Goal: Task Accomplishment & Management: Complete application form

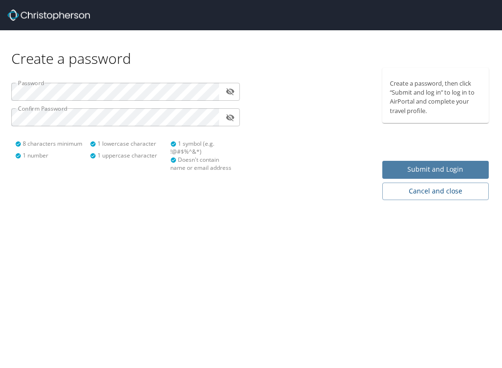
click at [410, 167] on span "Submit and Login" at bounding box center [435, 170] width 91 height 12
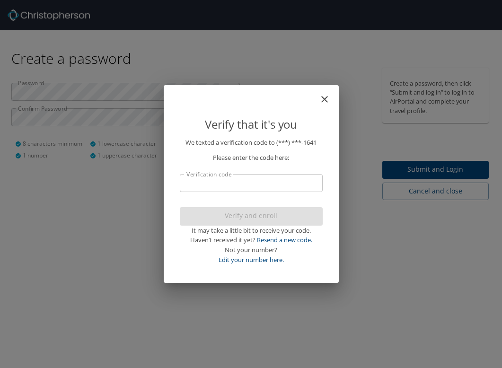
click at [242, 188] on input "Verification code" at bounding box center [251, 183] width 143 height 18
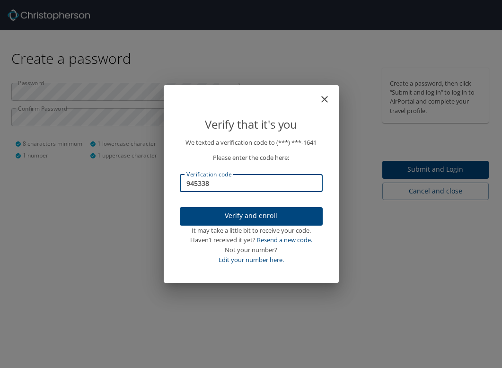
type input "945338"
click at [251, 217] on span "Verify and enroll" at bounding box center [252, 216] width 128 height 12
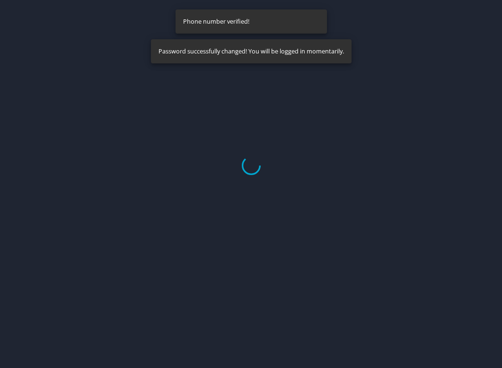
select select "US"
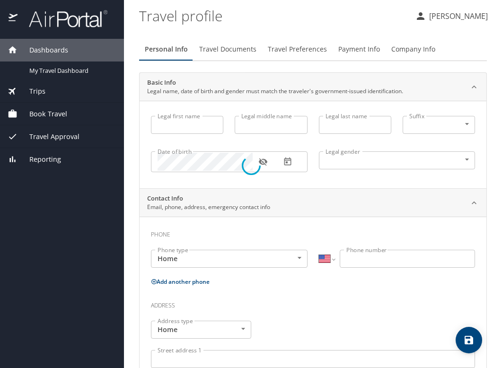
type input "[PERSON_NAME]"
type input "[DEMOGRAPHIC_DATA]"
select select "US"
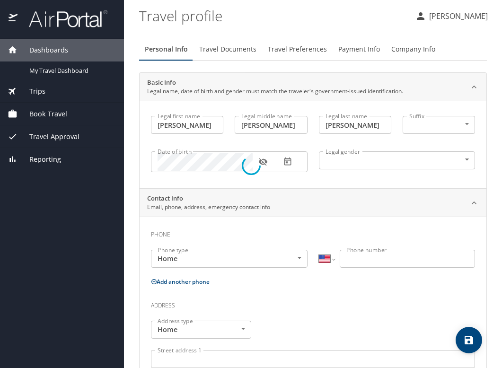
select select "US"
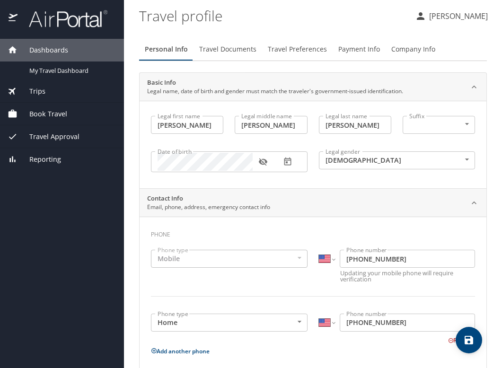
click at [266, 161] on icon "button" at bounding box center [263, 163] width 9 height 8
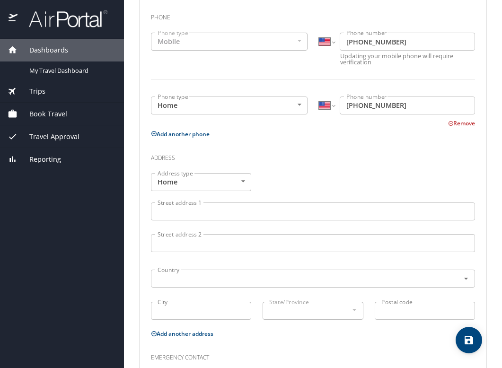
scroll to position [220, 0]
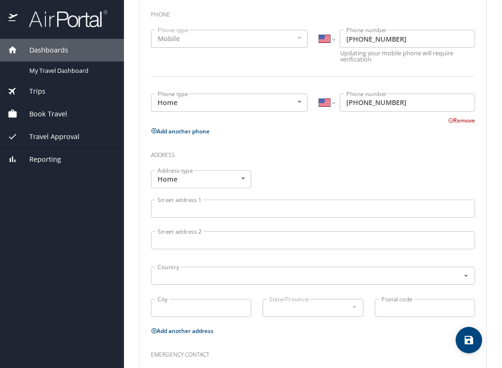
click at [217, 215] on input "Street address 1" at bounding box center [313, 209] width 324 height 18
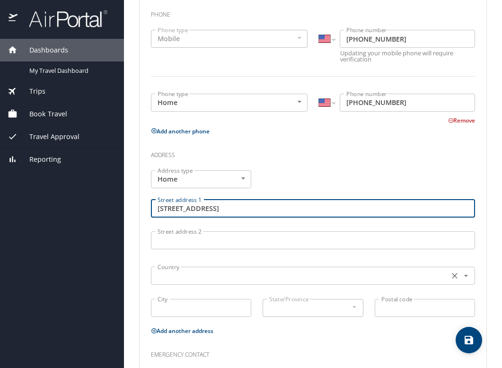
type input "[STREET_ADDRESS]"
click at [188, 273] on input "text" at bounding box center [299, 276] width 291 height 12
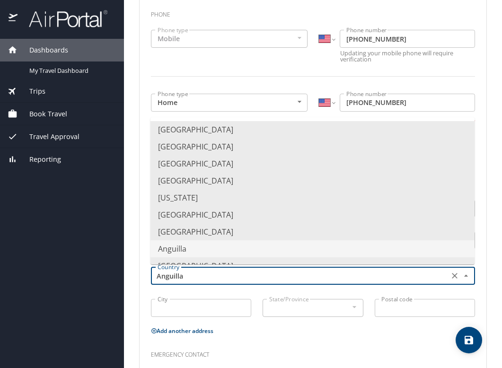
click at [135, 238] on main "Travel profile [PERSON_NAME] Personal Info Travel Documents Travel Preferences …" at bounding box center [313, 184] width 378 height 368
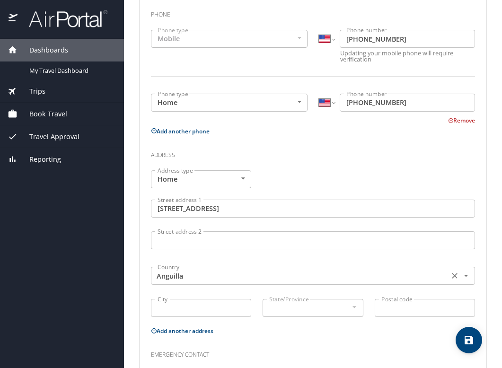
click at [189, 274] on input "Anguilla" at bounding box center [299, 276] width 291 height 12
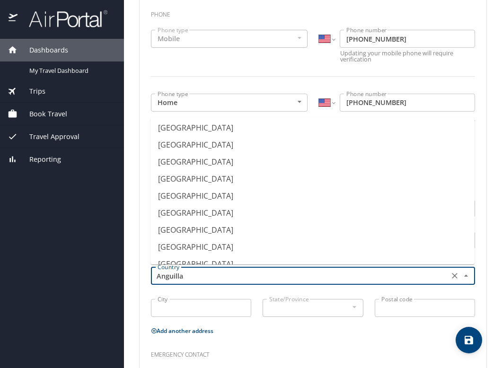
scroll to position [0, 0]
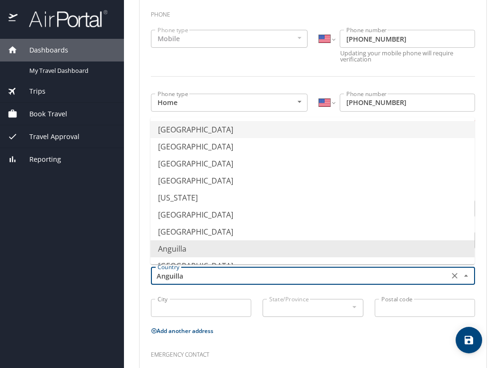
click at [253, 136] on li "[GEOGRAPHIC_DATA]" at bounding box center [313, 129] width 324 height 17
type input "[GEOGRAPHIC_DATA]"
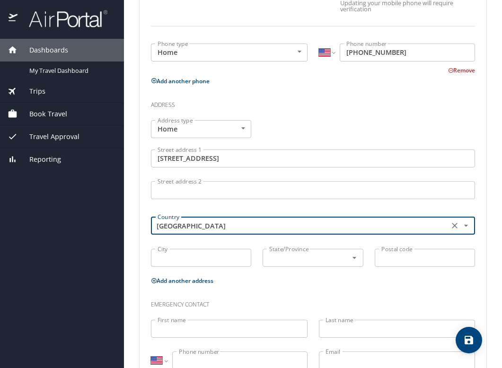
scroll to position [288, 0]
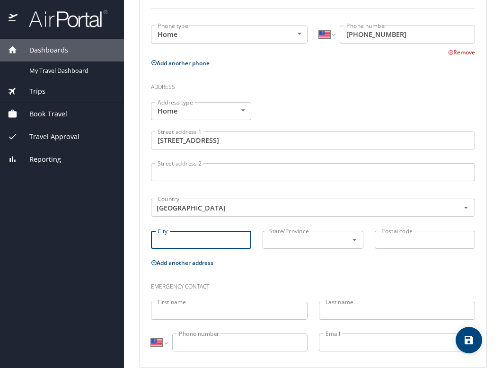
click at [211, 234] on input "City" at bounding box center [201, 240] width 100 height 18
type input "Westlake"
click at [318, 253] on div "State/Province State/Province" at bounding box center [313, 241] width 112 height 32
click at [318, 241] on input "text" at bounding box center [299, 240] width 67 height 12
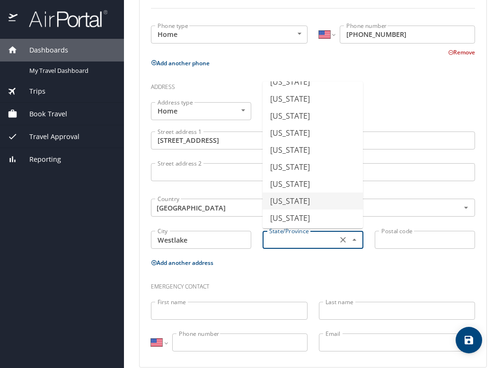
scroll to position [537, 0]
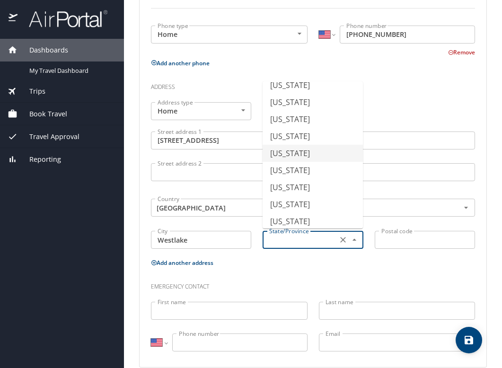
click at [307, 159] on li "[US_STATE]" at bounding box center [313, 153] width 100 height 17
type input "[US_STATE]"
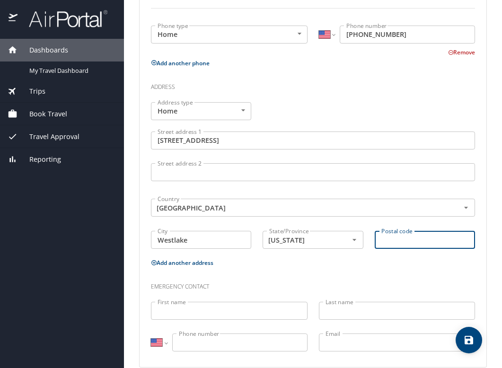
click at [431, 233] on input "Postal code" at bounding box center [425, 240] width 100 height 18
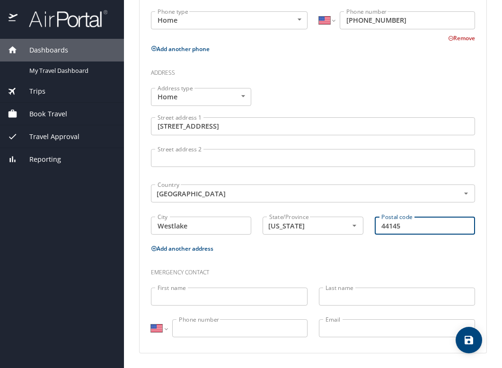
type input "44145"
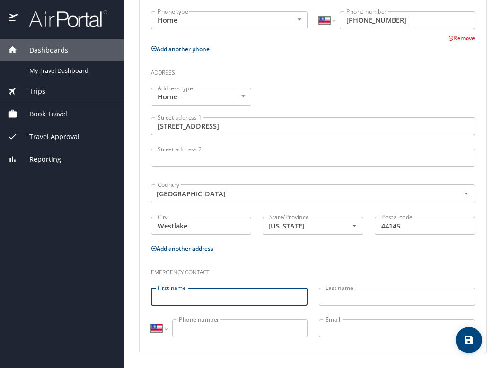
click at [239, 298] on input "First name" at bounding box center [229, 297] width 157 height 18
type input "[PERSON_NAME]"
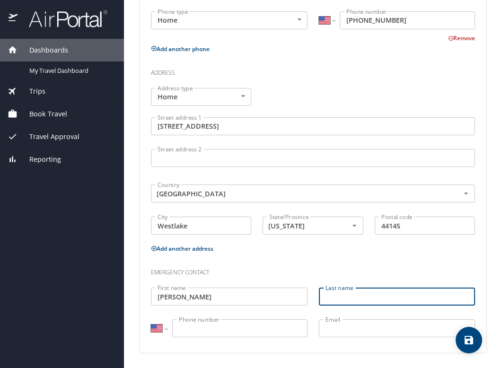
click at [357, 298] on input "Last name" at bounding box center [397, 297] width 157 height 18
type input "[PERSON_NAME]"
click at [469, 342] on icon "save" at bounding box center [469, 340] width 11 height 11
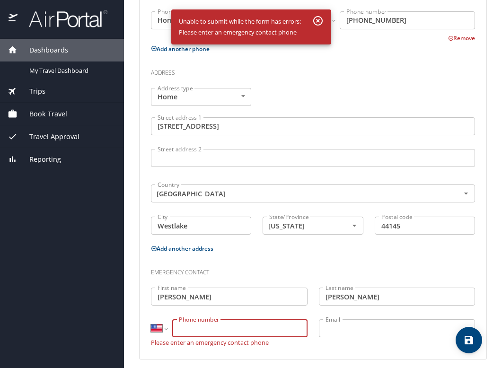
click at [221, 327] on input "Phone number" at bounding box center [239, 329] width 135 height 18
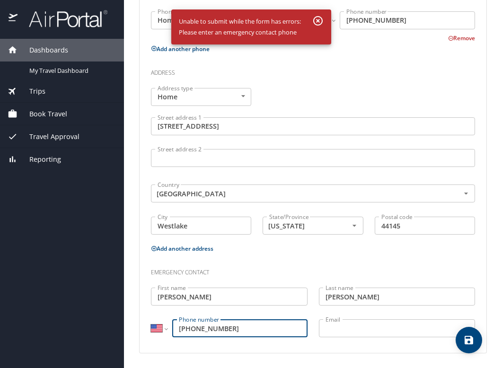
scroll to position [0, 0]
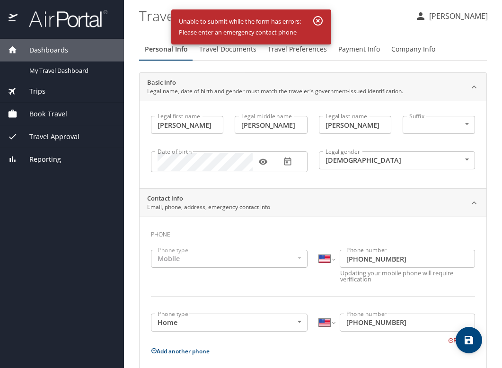
type input "[PHONE_NUMBER]"
click at [317, 21] on icon "button" at bounding box center [318, 20] width 9 height 9
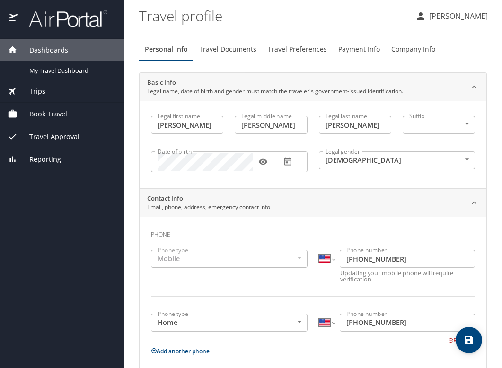
click at [238, 44] on span "Travel Documents" at bounding box center [227, 50] width 57 height 12
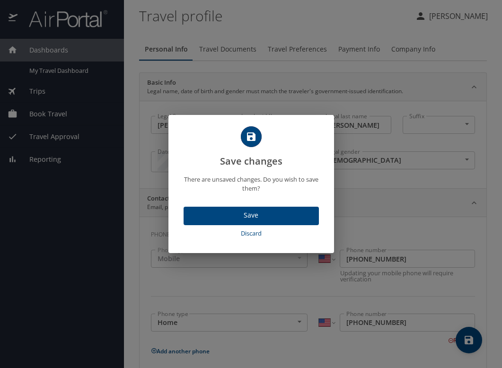
click at [236, 220] on span "Save" at bounding box center [251, 216] width 120 height 12
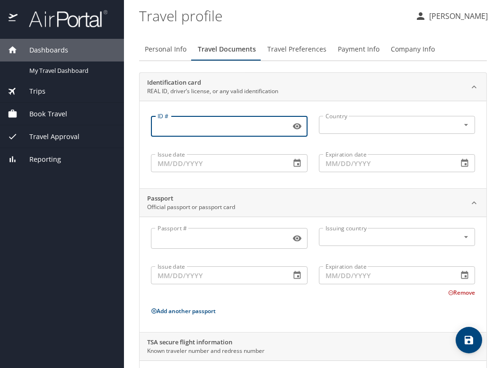
click at [240, 127] on input "ID #" at bounding box center [219, 126] width 136 height 18
type input "vy115546"
click at [345, 121] on input "text" at bounding box center [383, 125] width 123 height 12
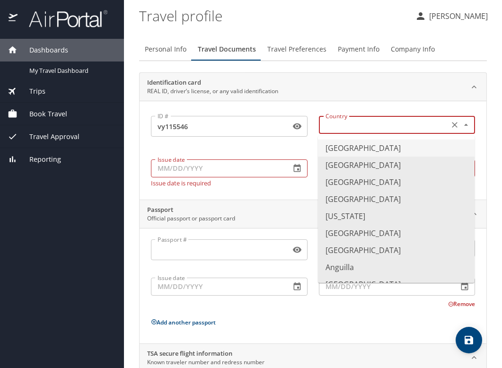
click at [345, 142] on li "[GEOGRAPHIC_DATA]" at bounding box center [396, 148] width 157 height 17
type input "[GEOGRAPHIC_DATA]"
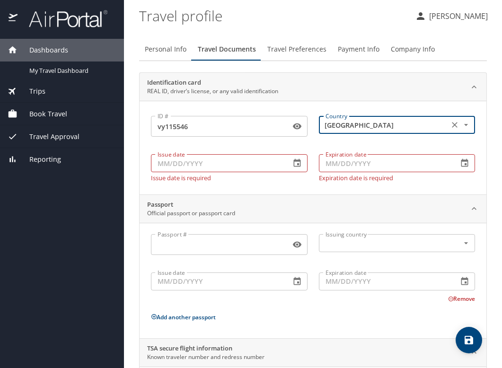
click at [229, 164] on input "Issue date" at bounding box center [217, 163] width 132 height 18
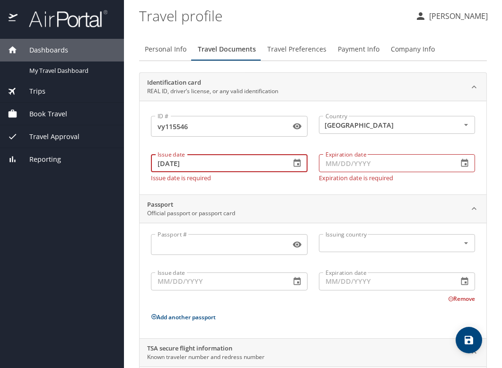
type input "[DATE]"
click at [335, 162] on input "Expiration date" at bounding box center [385, 163] width 132 height 18
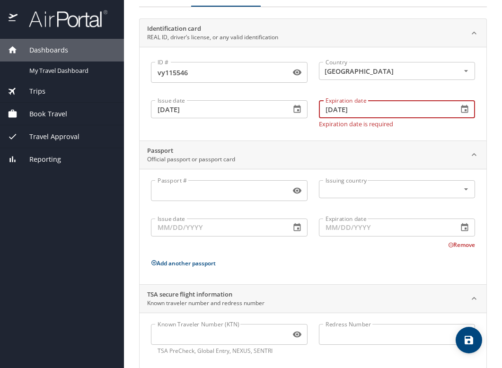
scroll to position [56, 0]
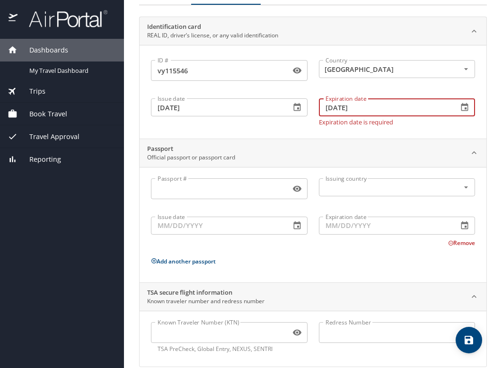
type input "[DATE]"
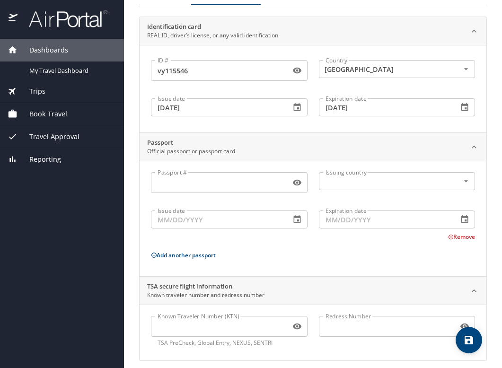
click at [336, 290] on div "TSA secure flight information Known traveler number and redress number" at bounding box center [305, 291] width 317 height 18
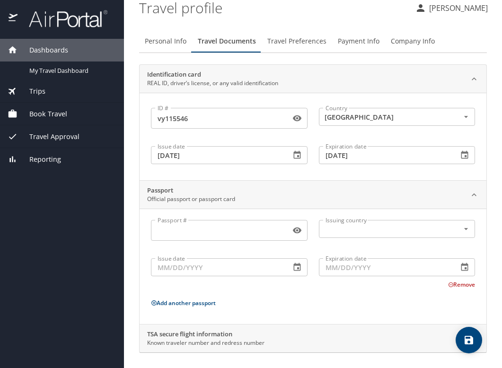
scroll to position [8, 0]
click at [465, 287] on button "Remove" at bounding box center [462, 285] width 27 height 8
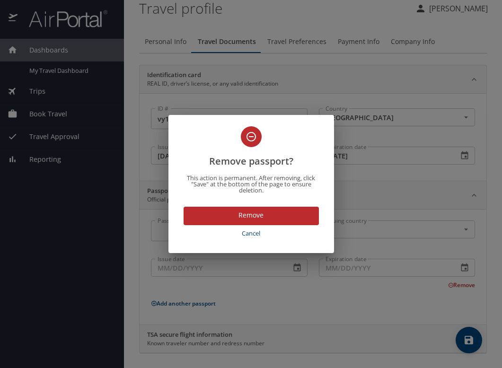
click at [250, 235] on span "Cancel" at bounding box center [252, 233] width 128 height 11
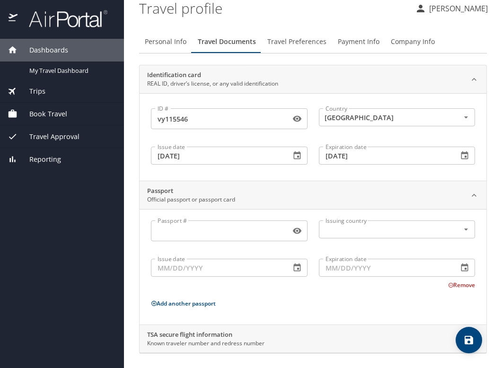
click at [458, 287] on button "Remove" at bounding box center [462, 285] width 27 height 8
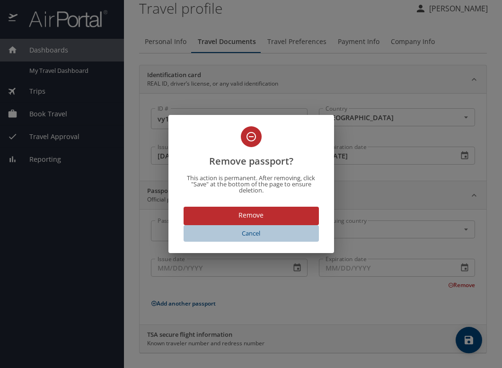
click at [250, 230] on span "Cancel" at bounding box center [252, 233] width 128 height 11
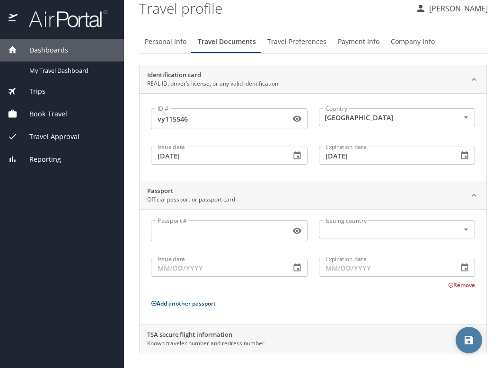
click at [474, 344] on icon "save" at bounding box center [469, 340] width 11 height 11
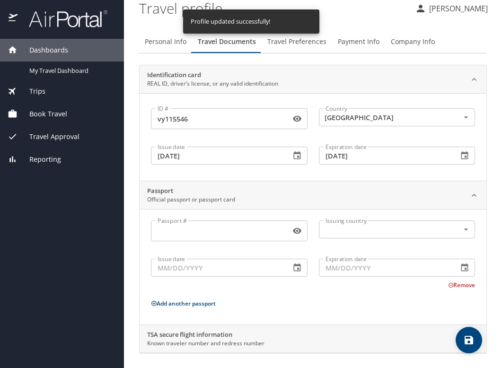
click at [290, 43] on span "Travel Preferences" at bounding box center [297, 42] width 59 height 12
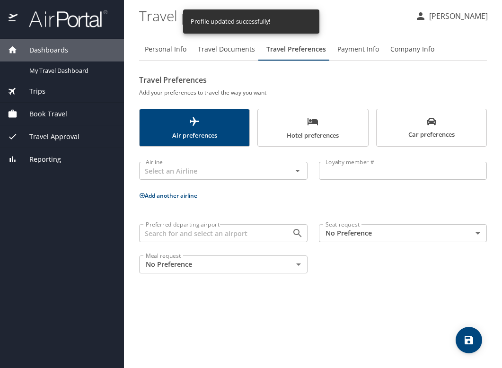
scroll to position [0, 0]
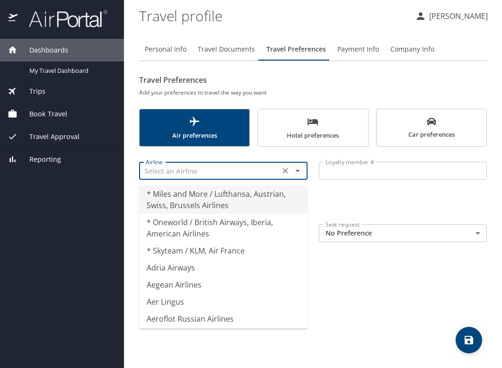
click at [222, 172] on input "text" at bounding box center [209, 171] width 135 height 12
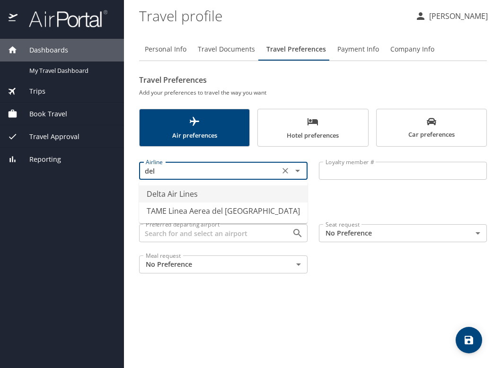
click at [189, 191] on li "Delta Air Lines" at bounding box center [223, 194] width 169 height 17
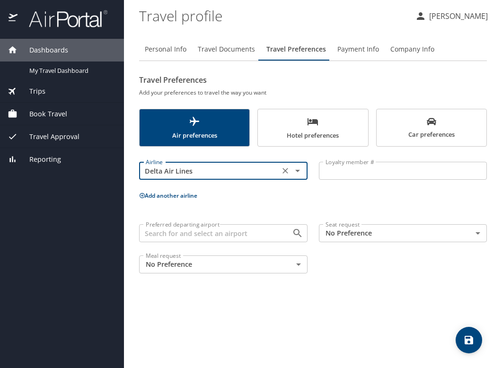
type input "Delta Air Lines"
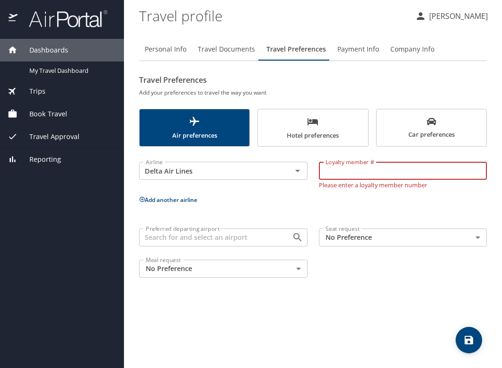
click at [323, 172] on input "Loyalty member #" at bounding box center [403, 171] width 169 height 18
type input "9713483767"
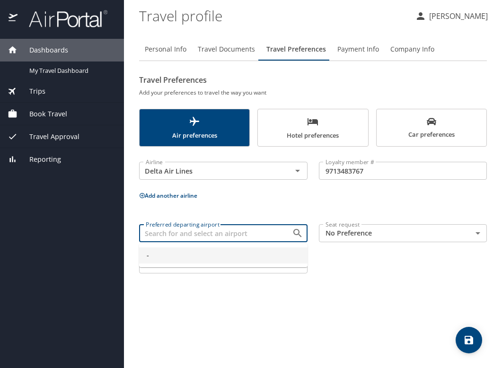
click at [228, 238] on input "Preferred departing airport" at bounding box center [209, 233] width 135 height 12
type input "-"
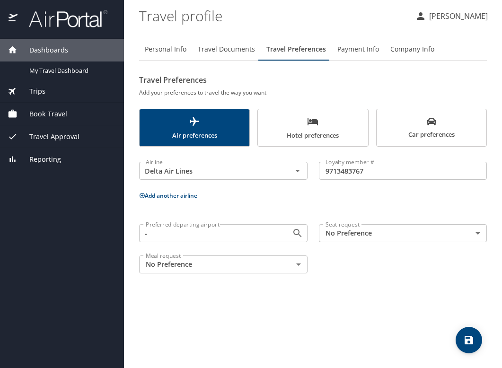
click at [180, 198] on button "Add another airline" at bounding box center [168, 196] width 58 height 8
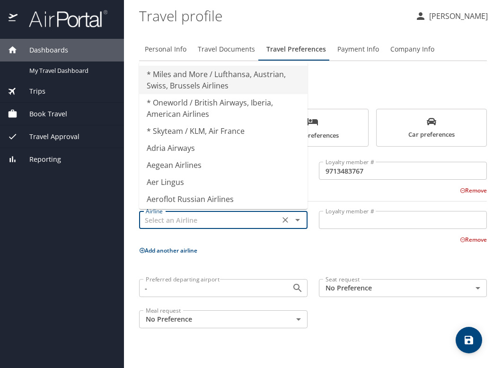
click at [172, 224] on input "text" at bounding box center [209, 220] width 135 height 12
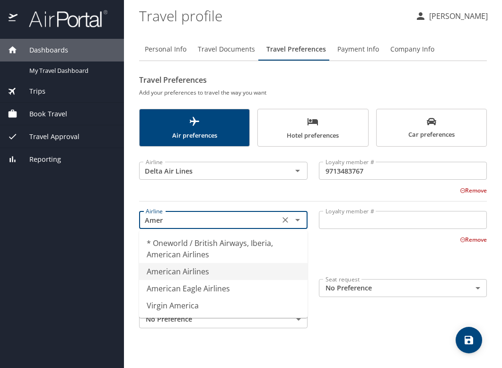
click at [171, 274] on li "American Airlines" at bounding box center [223, 271] width 169 height 17
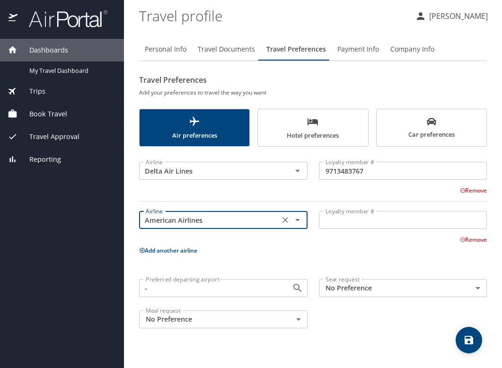
type input "American Airlines"
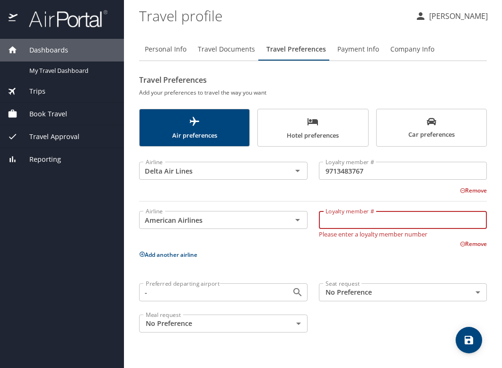
click at [375, 217] on input "Loyalty member #" at bounding box center [403, 220] width 169 height 18
click at [333, 224] on input "FOLPO48" at bounding box center [403, 220] width 169 height 18
click at [348, 221] on input "F0LPO48" at bounding box center [403, 220] width 169 height 18
type input "F0LP048"
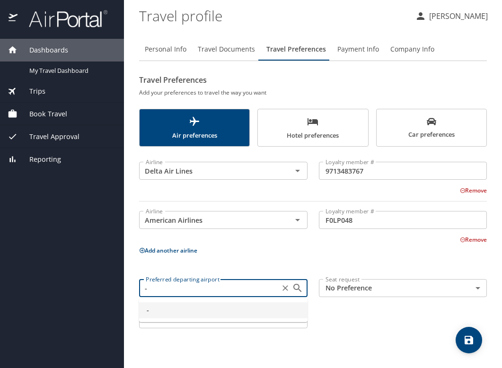
click at [233, 293] on input "-" at bounding box center [209, 288] width 135 height 12
type input "c"
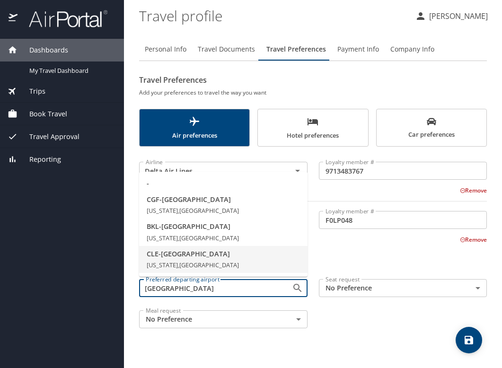
click at [186, 259] on span "CLE - [GEOGRAPHIC_DATA]" at bounding box center [223, 254] width 153 height 10
type input "CLE - [GEOGRAPHIC_DATA]"
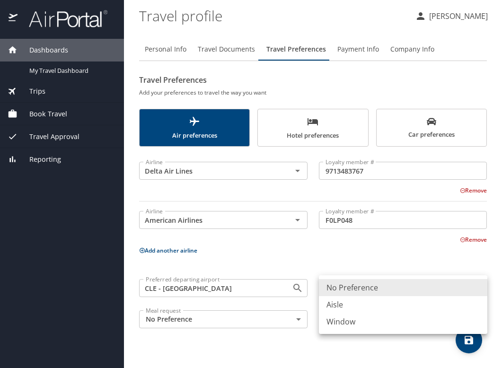
click at [408, 295] on body "Dashboards My Travel Dashboard Trips Current / Future Trips Past Trips Trips Mi…" at bounding box center [251, 184] width 502 height 368
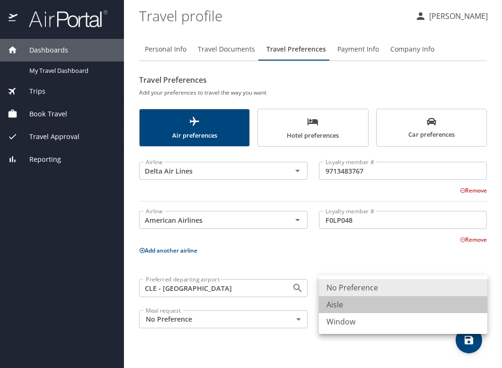
click at [389, 305] on li "Aisle" at bounding box center [403, 304] width 169 height 17
type input "Aisle"
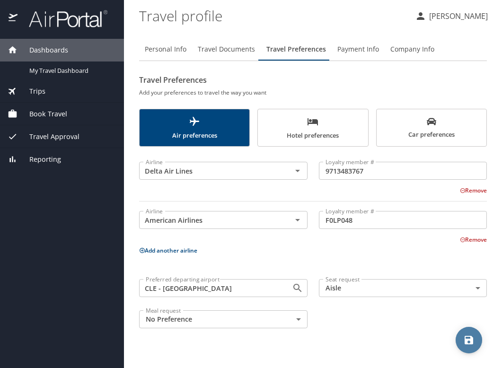
click at [465, 336] on icon "save" at bounding box center [469, 340] width 11 height 11
click at [53, 114] on span "Book Travel" at bounding box center [43, 114] width 50 height 10
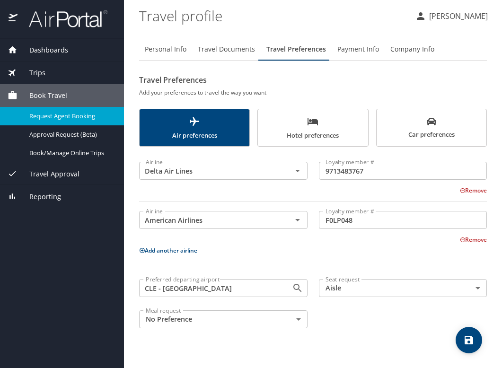
click at [55, 114] on span "Request Agent Booking" at bounding box center [70, 116] width 83 height 9
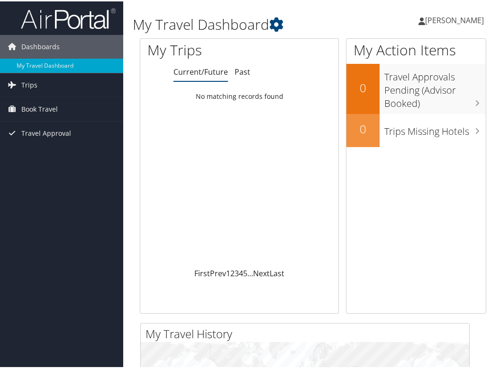
click at [202, 72] on link "Current/Future" at bounding box center [200, 70] width 54 height 10
click at [39, 109] on span "Book Travel" at bounding box center [39, 108] width 36 height 24
